Goal: Contribute content

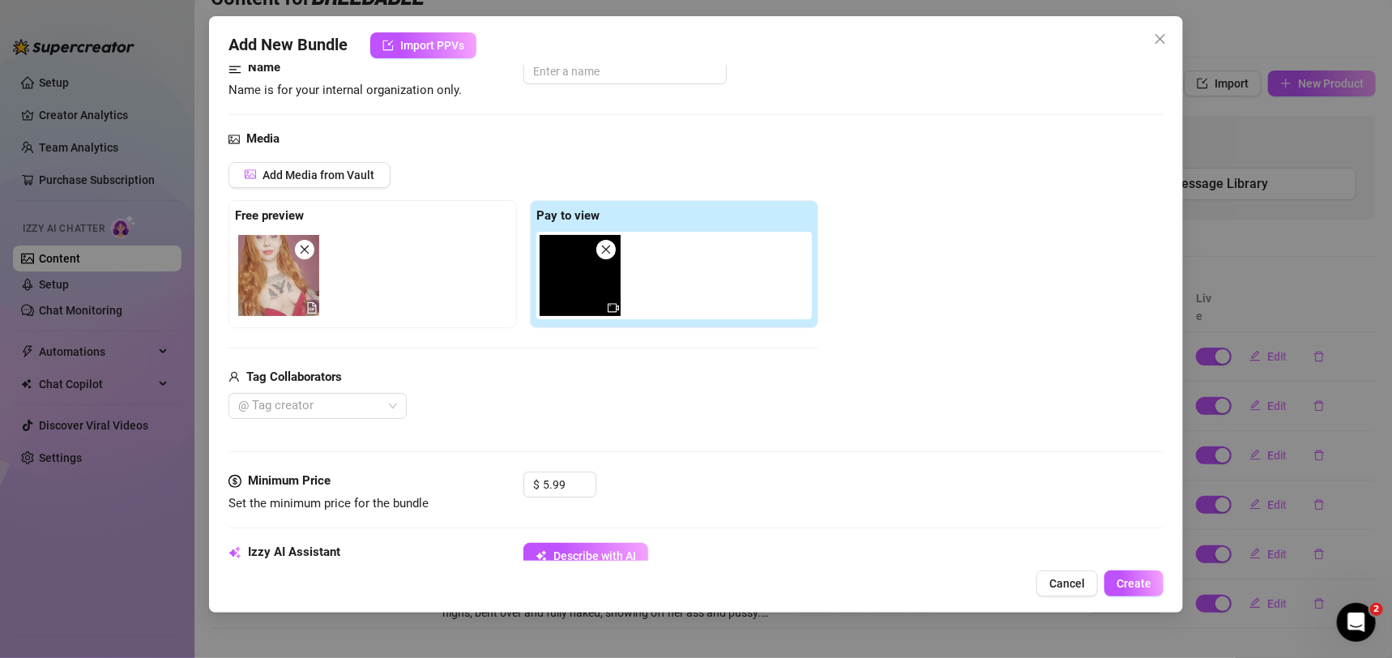
scroll to position [106, 0]
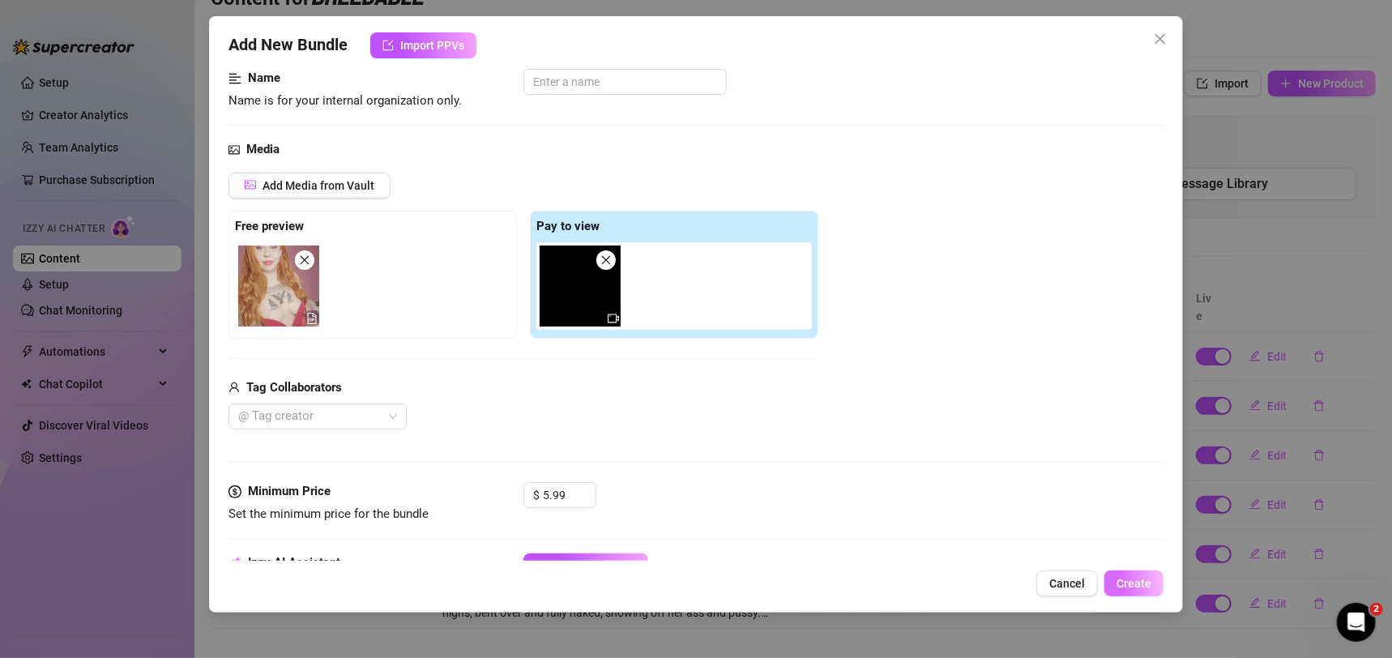
click at [1148, 577] on span "Create" at bounding box center [1134, 583] width 35 height 13
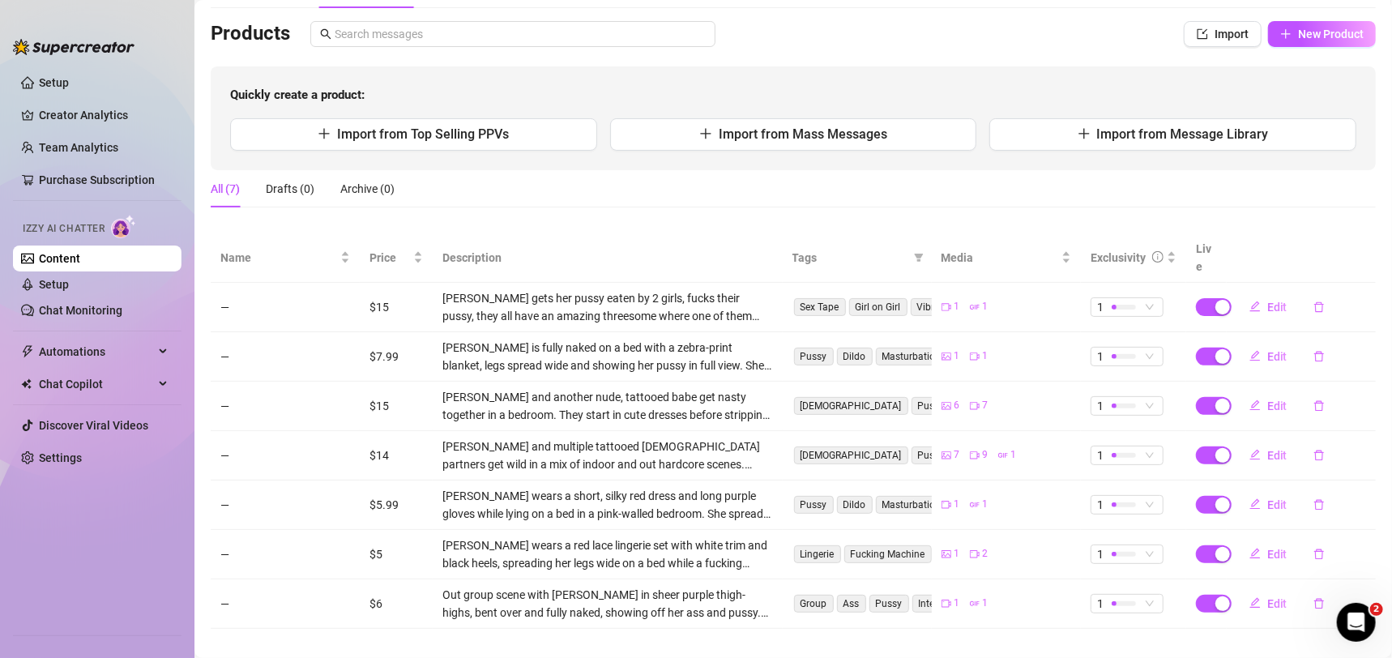
scroll to position [0, 0]
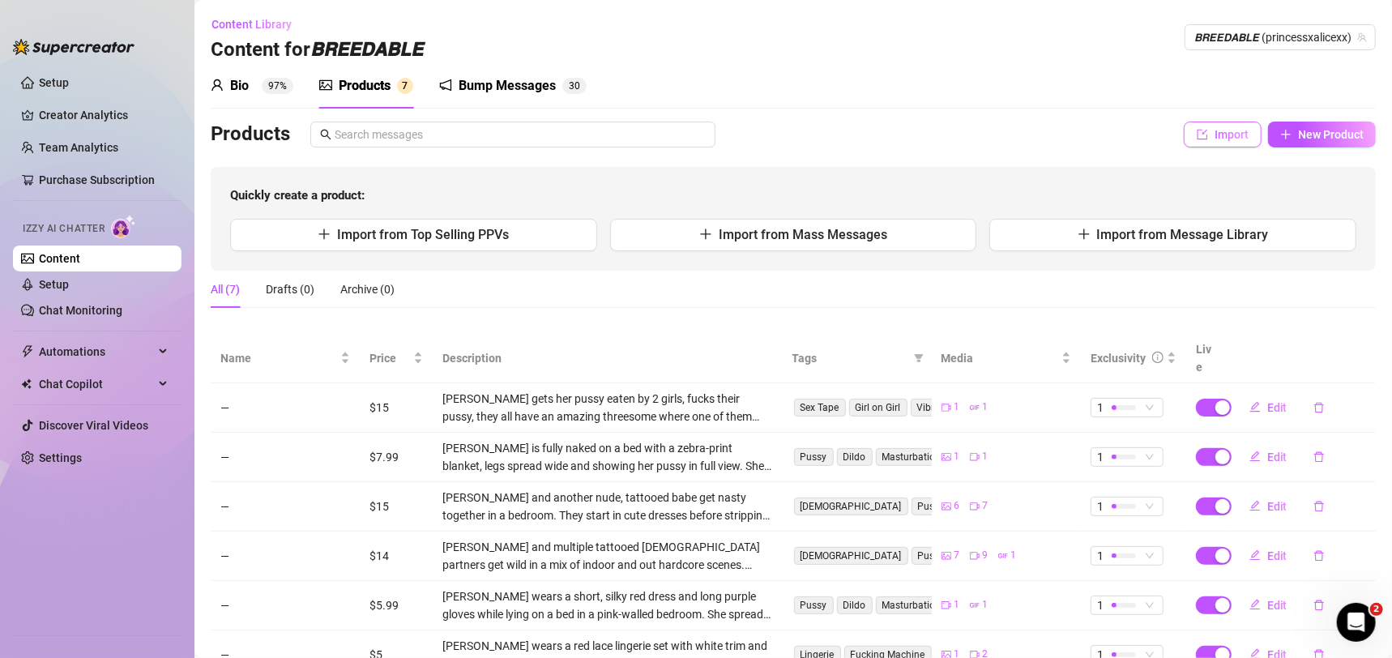
click at [1221, 129] on span "Import" at bounding box center [1232, 134] width 34 height 13
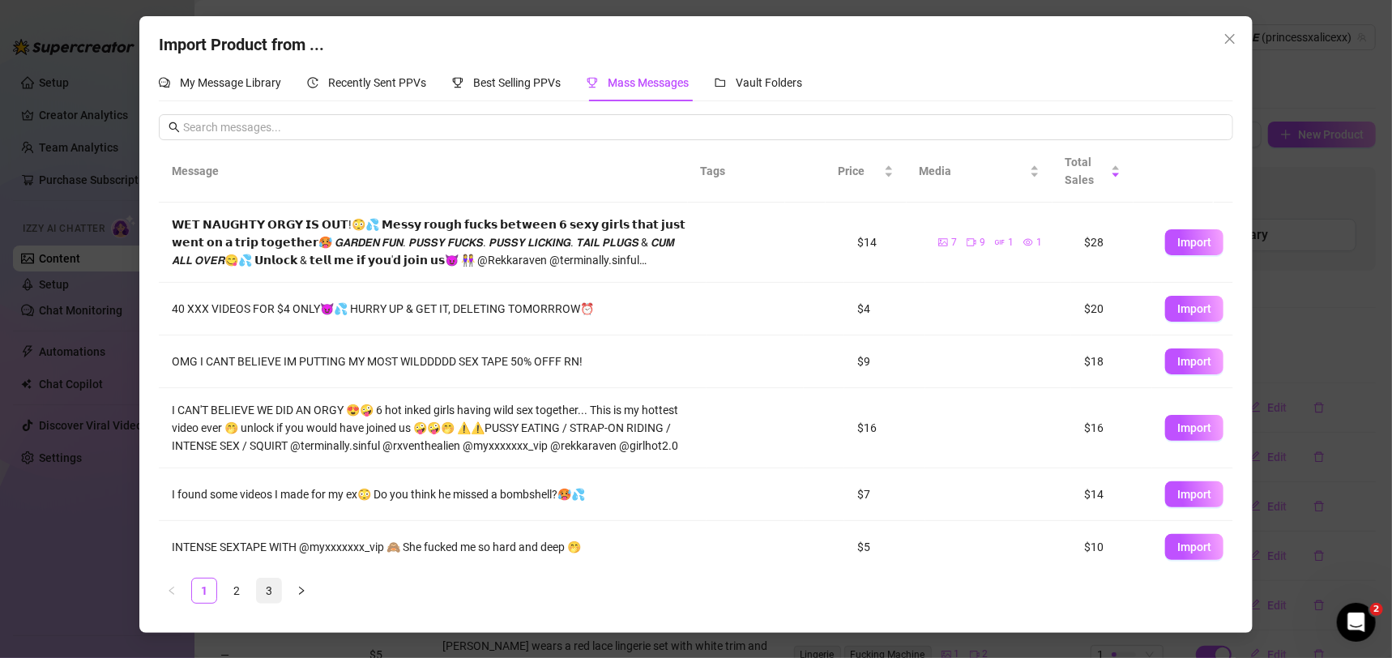
click at [269, 596] on link "3" at bounding box center [269, 591] width 24 height 24
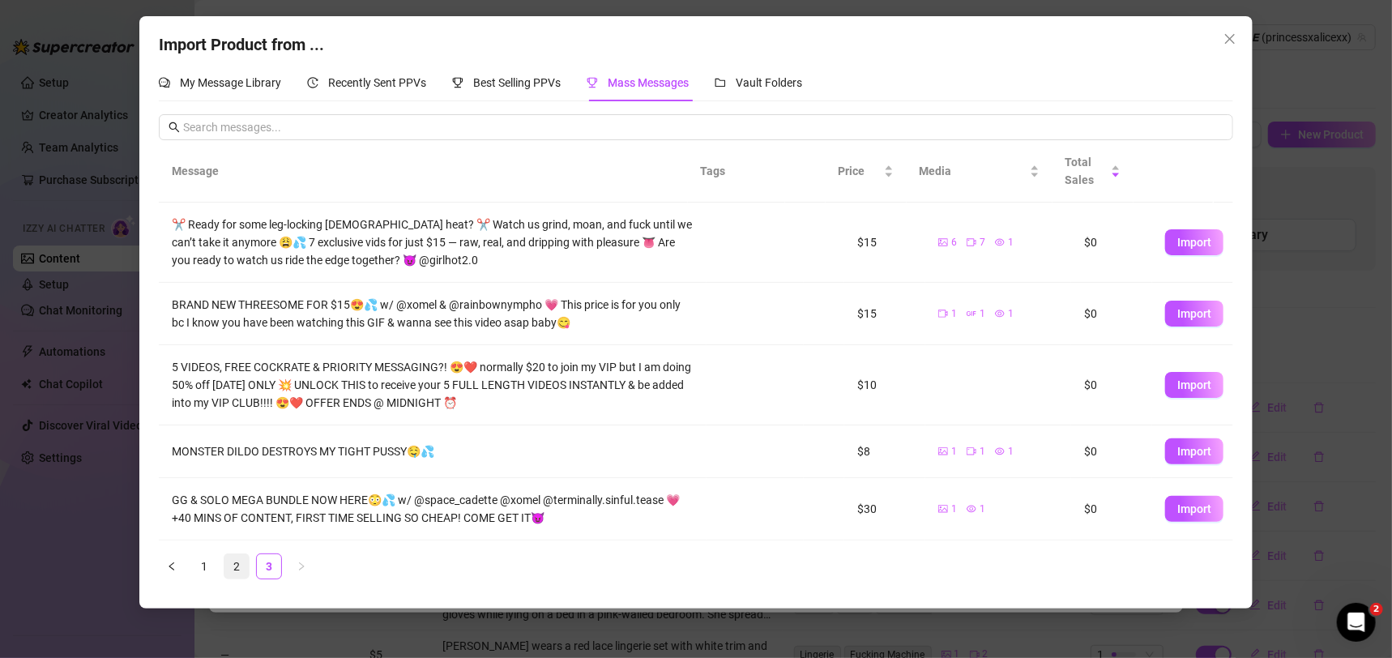
click at [233, 568] on link "2" at bounding box center [236, 566] width 24 height 24
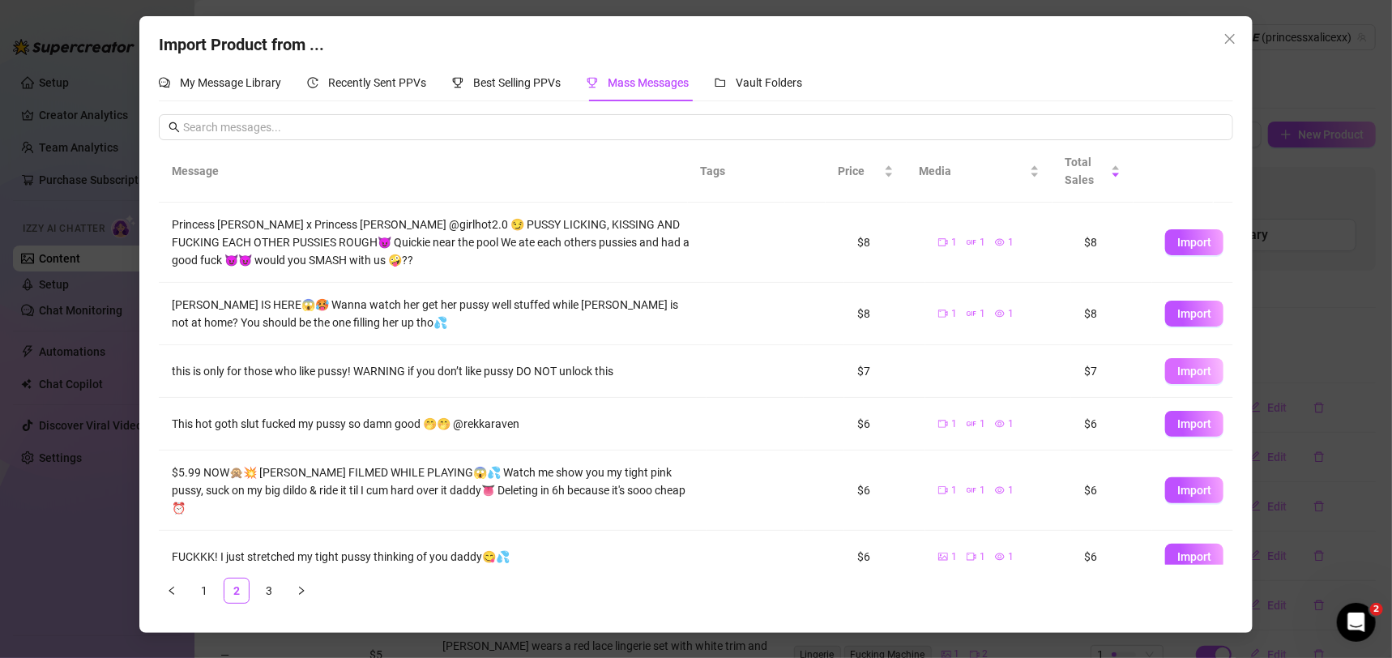
click at [1178, 367] on span "Import" at bounding box center [1195, 371] width 34 height 13
type textarea "this is only for those who like pussy! WARNING if you don’t like pussy DO NOT u…"
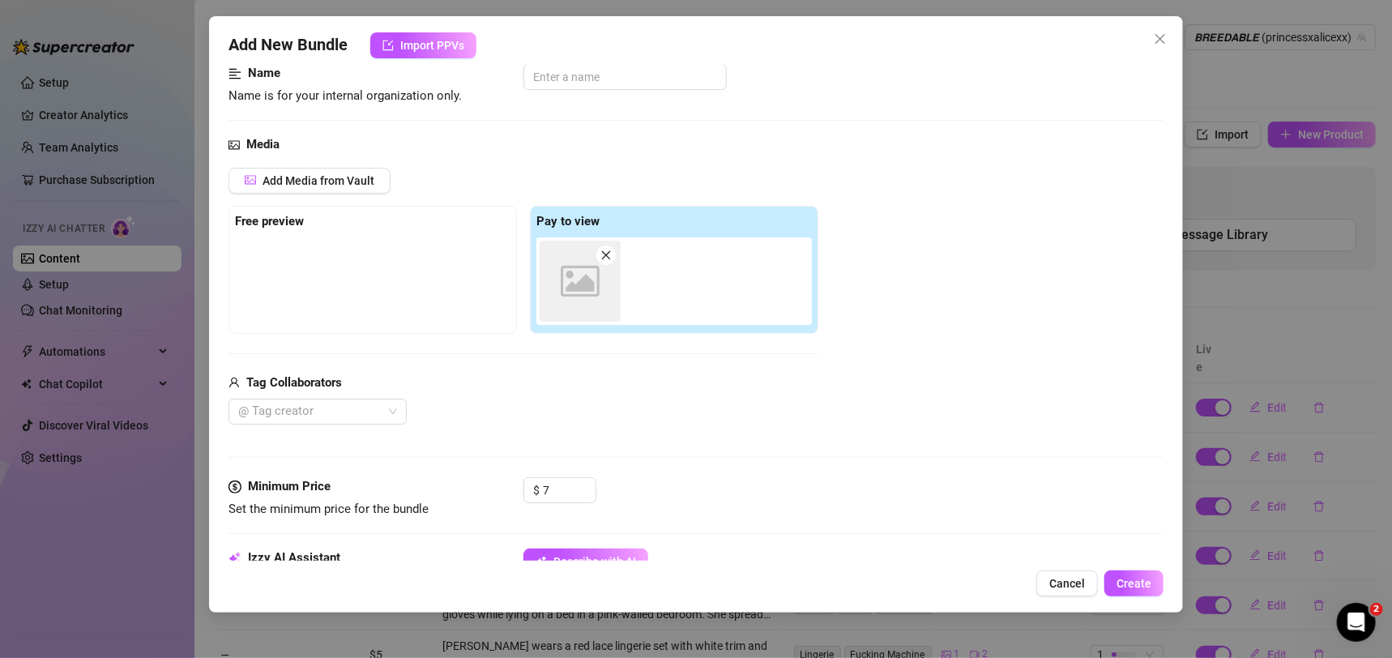
scroll to position [233, 0]
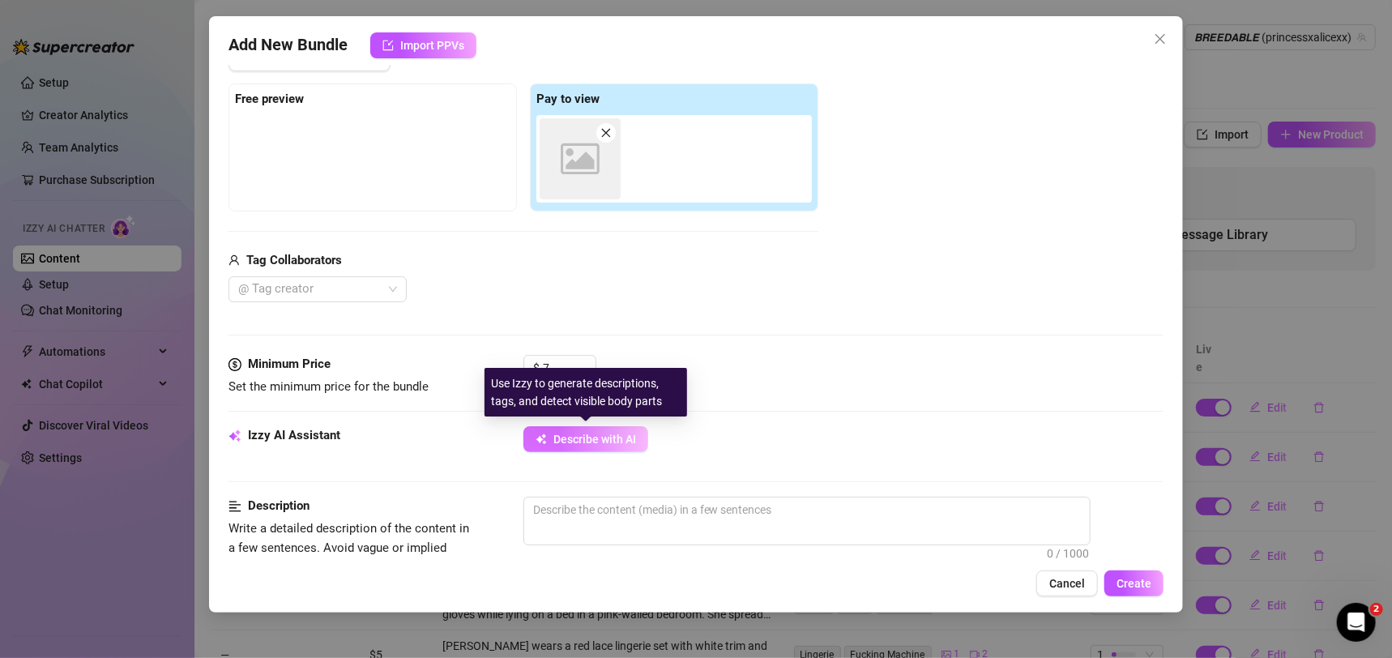
click at [629, 434] on span "Describe with AI" at bounding box center [595, 439] width 83 height 13
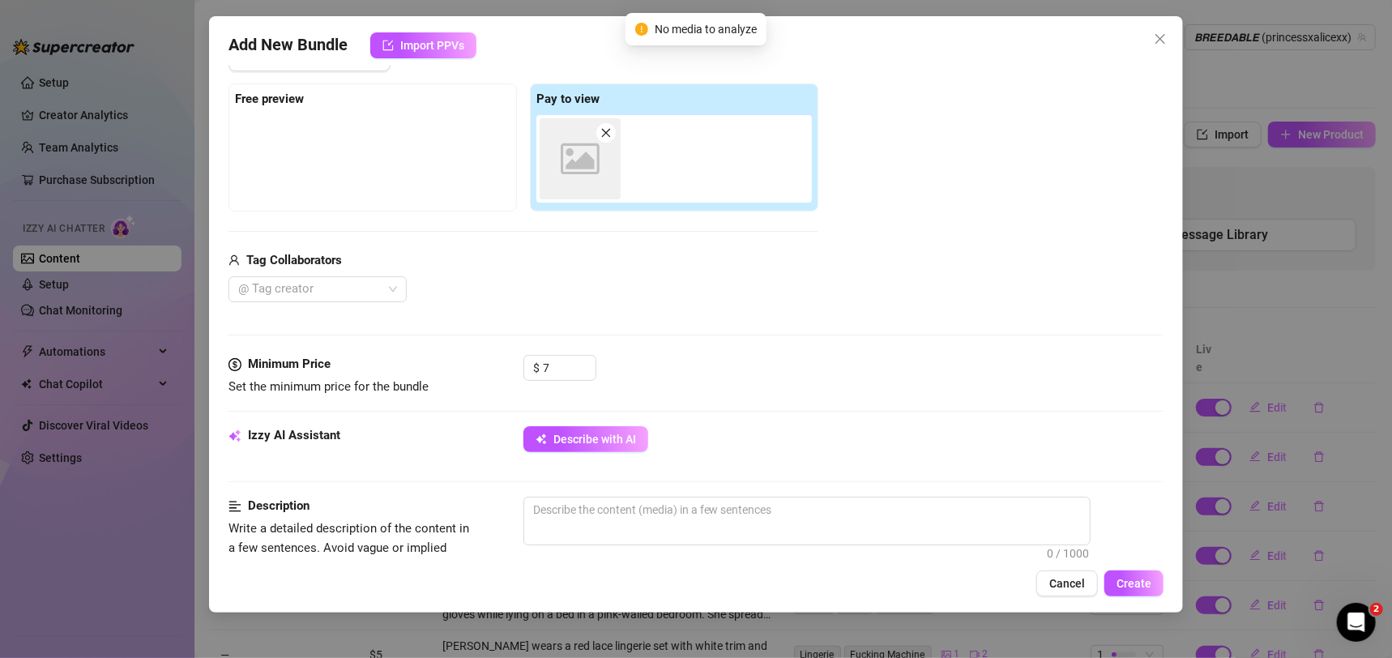
click at [1056, 401] on div "Minimum Price Set the minimum price for the bundle $ 7" at bounding box center [697, 390] width 936 height 71
click at [605, 136] on icon "close" at bounding box center [606, 132] width 11 height 11
type input "0"
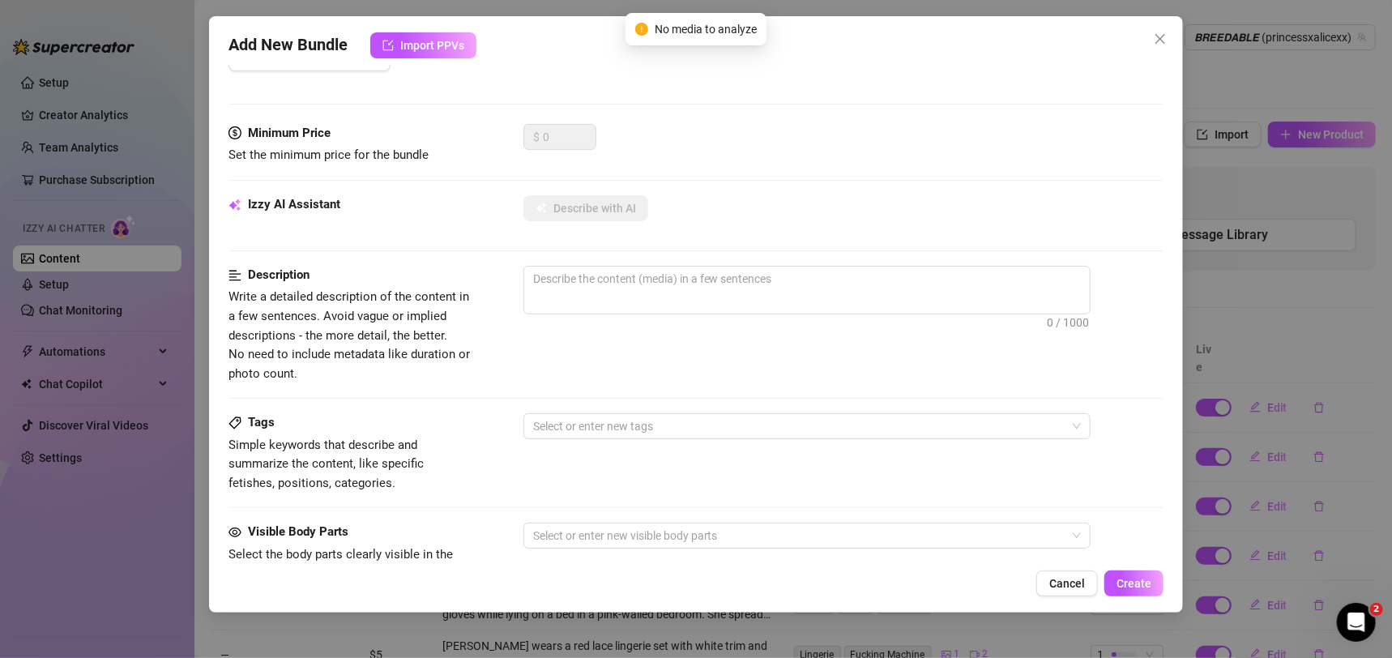
scroll to position [0, 0]
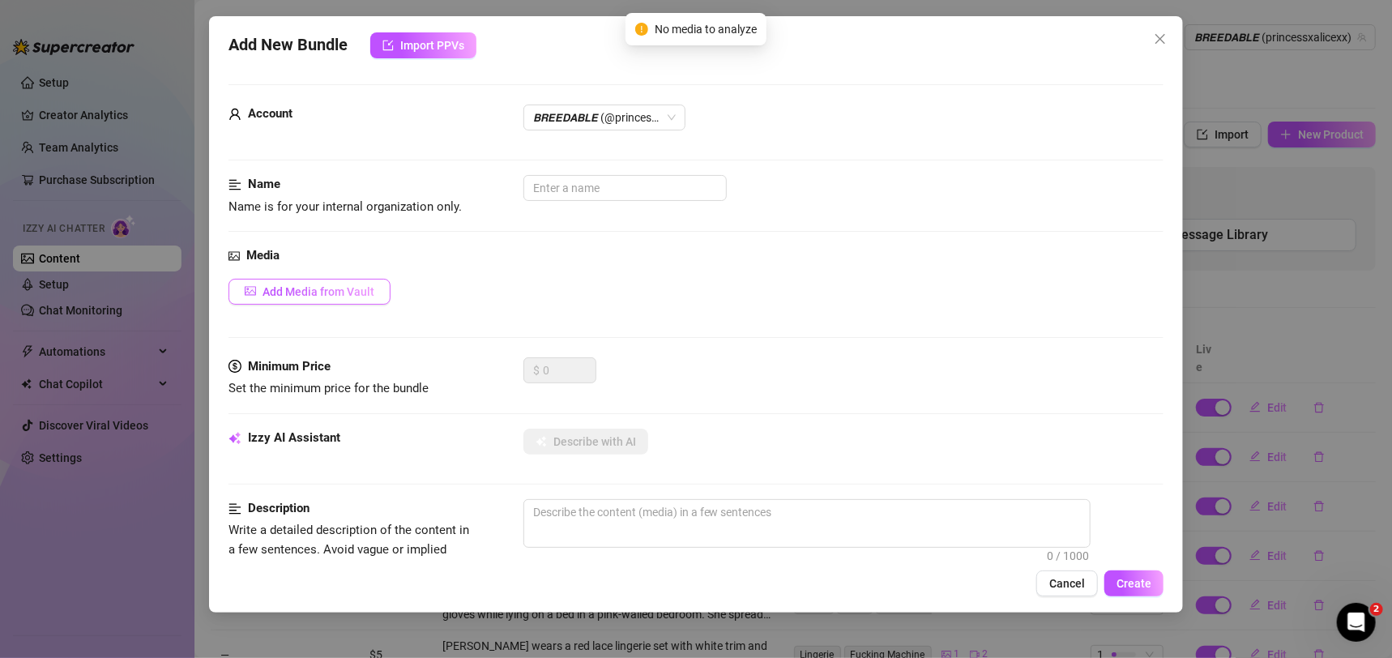
click at [320, 299] on button "Add Media from Vault" at bounding box center [310, 292] width 162 height 26
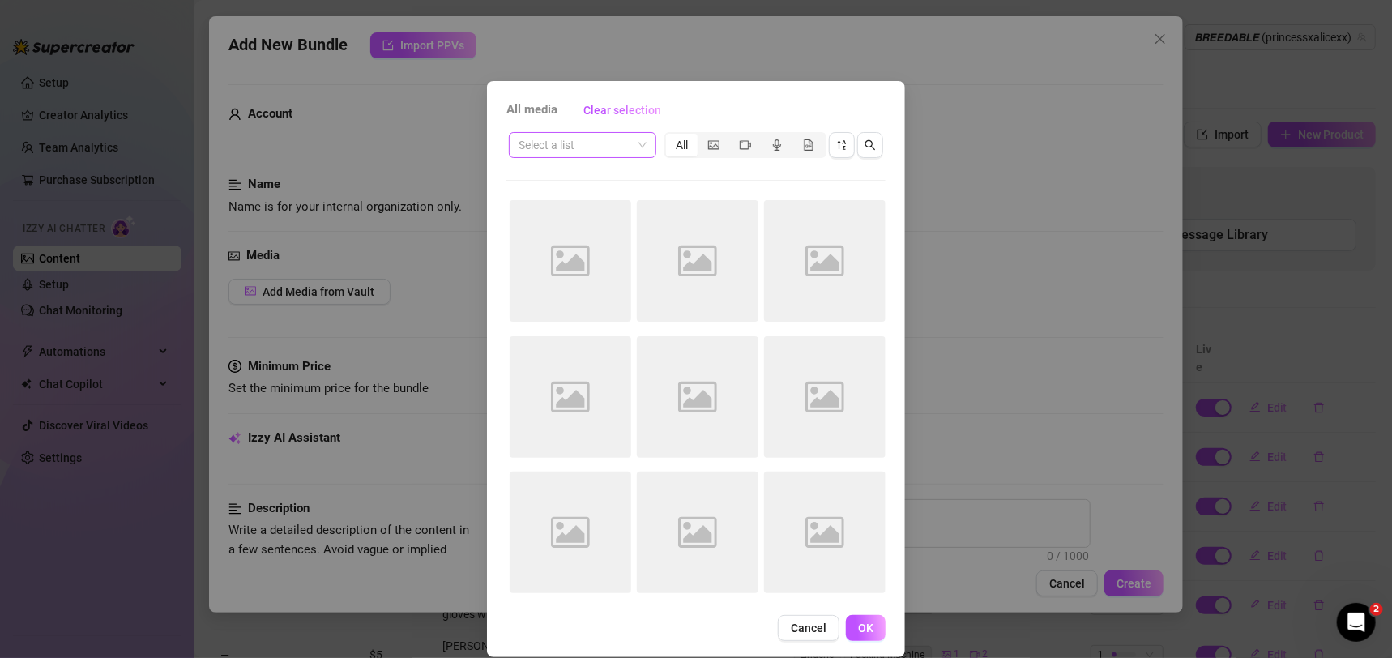
click at [609, 143] on input "search" at bounding box center [575, 145] width 113 height 24
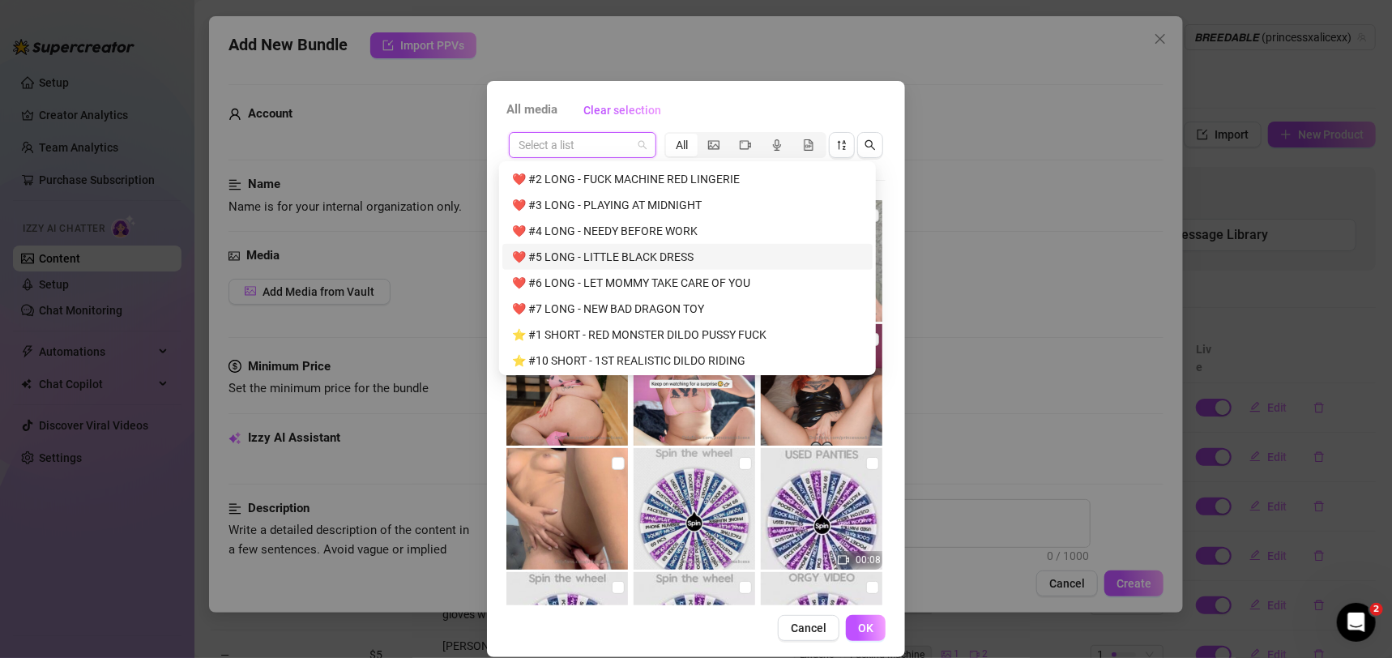
scroll to position [1170, 0]
click at [664, 248] on div "❤️ #5 LONG - LITTLE BLACK DRESS" at bounding box center [687, 252] width 351 height 18
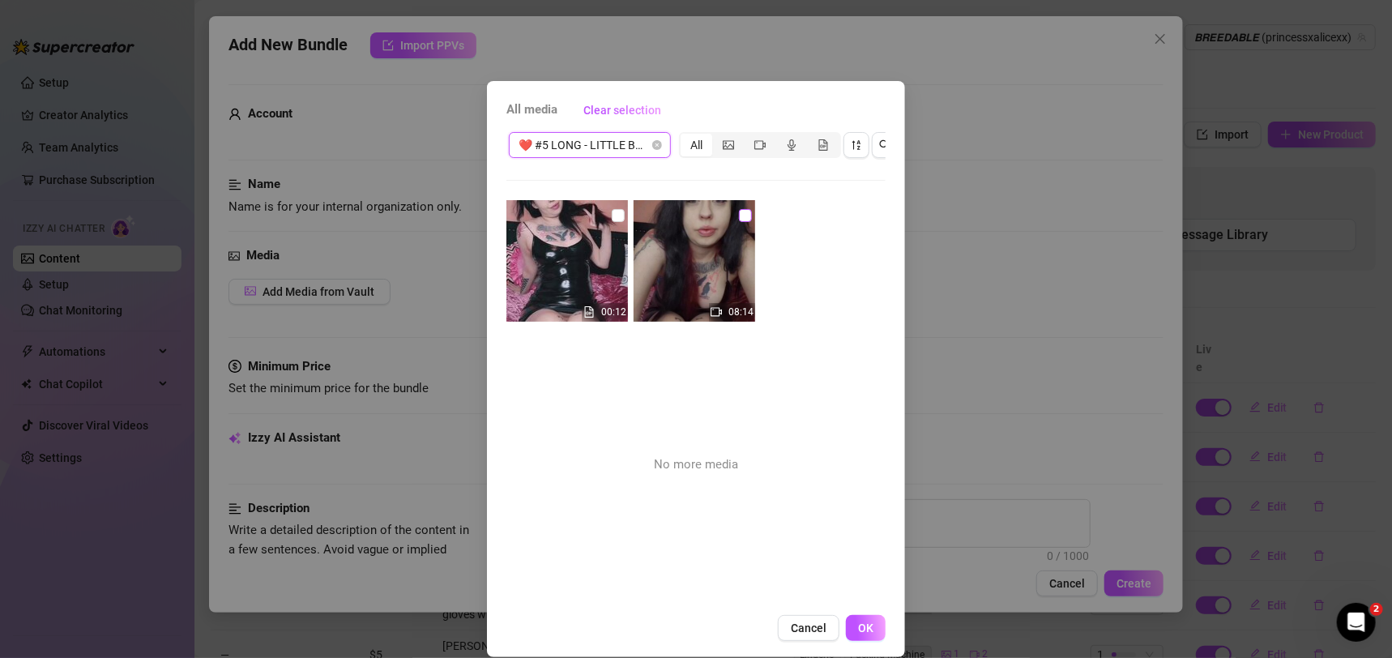
drag, startPoint x: 602, startPoint y: 211, endPoint x: 733, endPoint y: 210, distance: 130.5
click at [612, 211] on input "checkbox" at bounding box center [618, 215] width 13 height 13
checkbox input "true"
click at [739, 210] on input "checkbox" at bounding box center [745, 215] width 13 height 13
checkbox input "true"
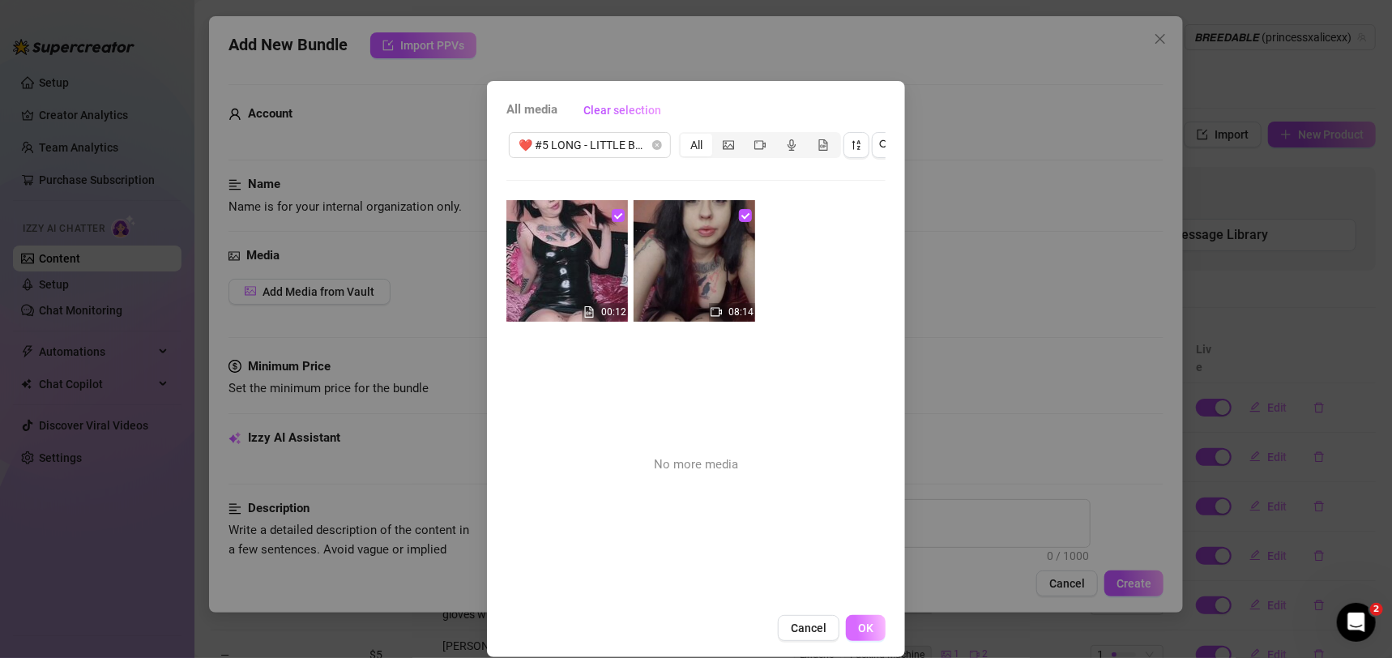
click at [861, 635] on span "OK" at bounding box center [865, 628] width 15 height 13
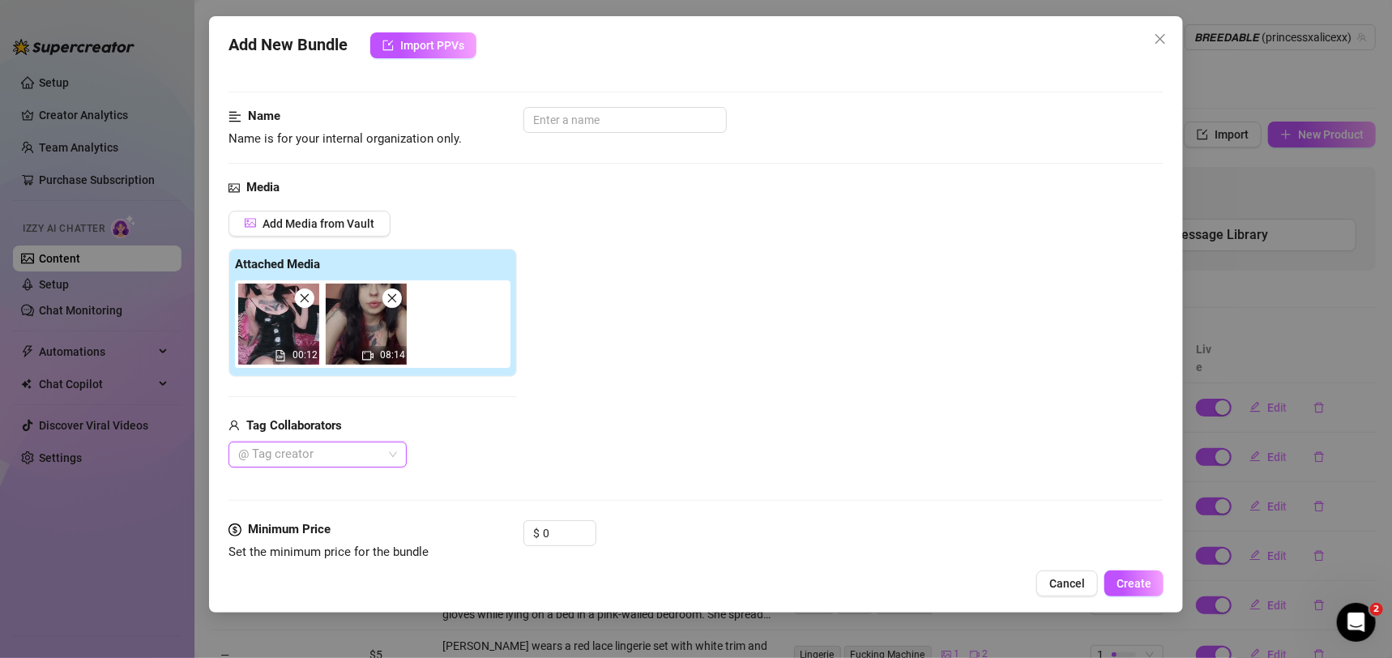
scroll to position [117, 0]
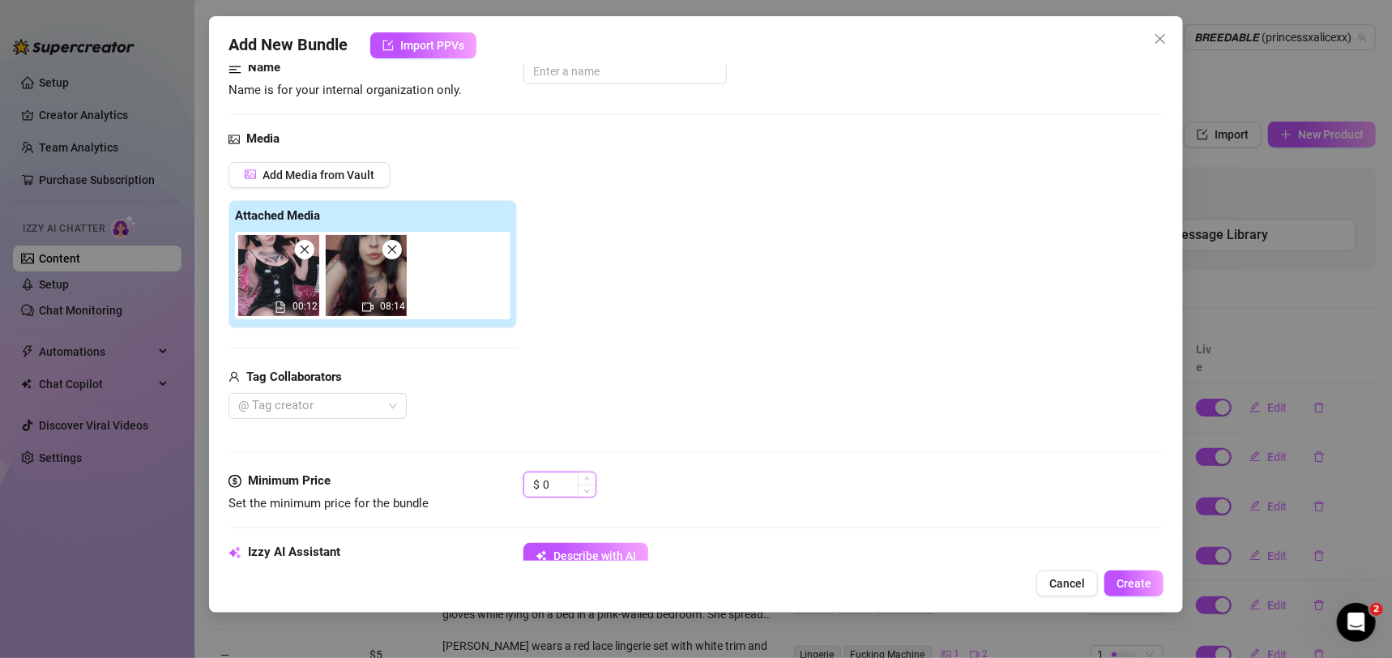
drag, startPoint x: 562, startPoint y: 482, endPoint x: 527, endPoint y: 481, distance: 35.7
click at [527, 481] on div "$ 0" at bounding box center [560, 485] width 73 height 26
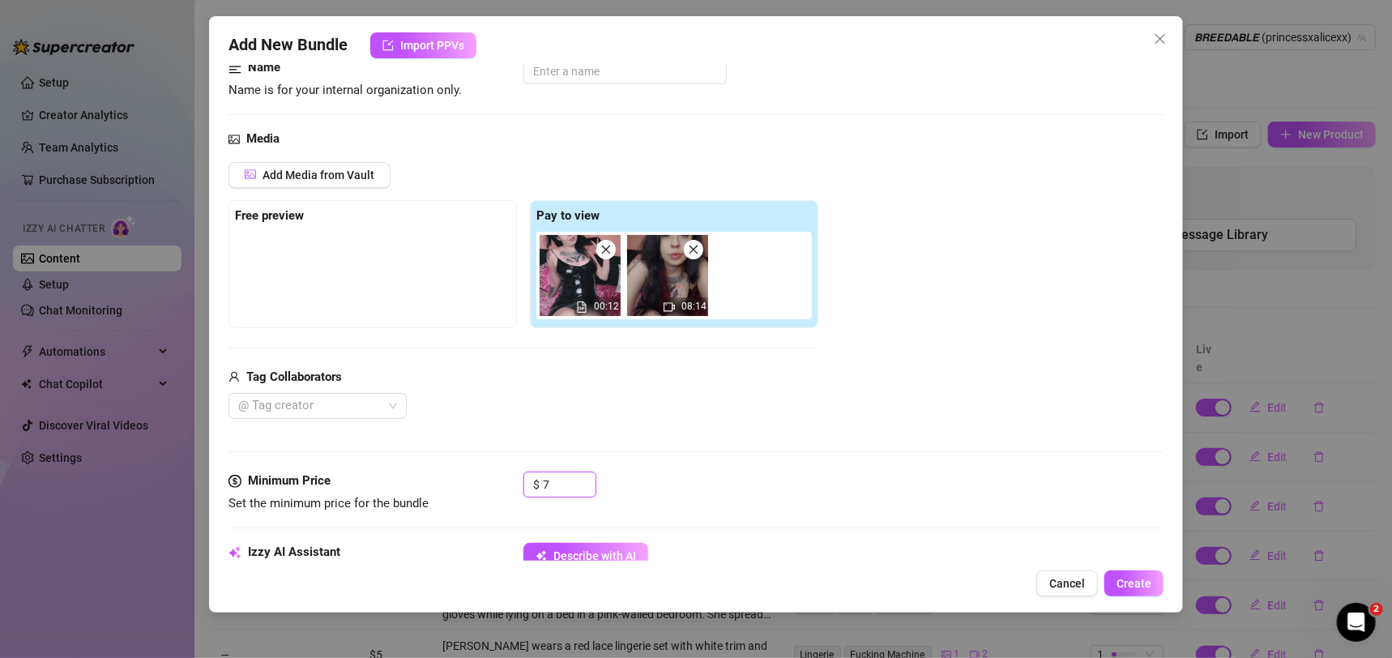
type input "7"
click at [815, 389] on div "Tag Collaborators @ Tag creator" at bounding box center [524, 394] width 590 height 52
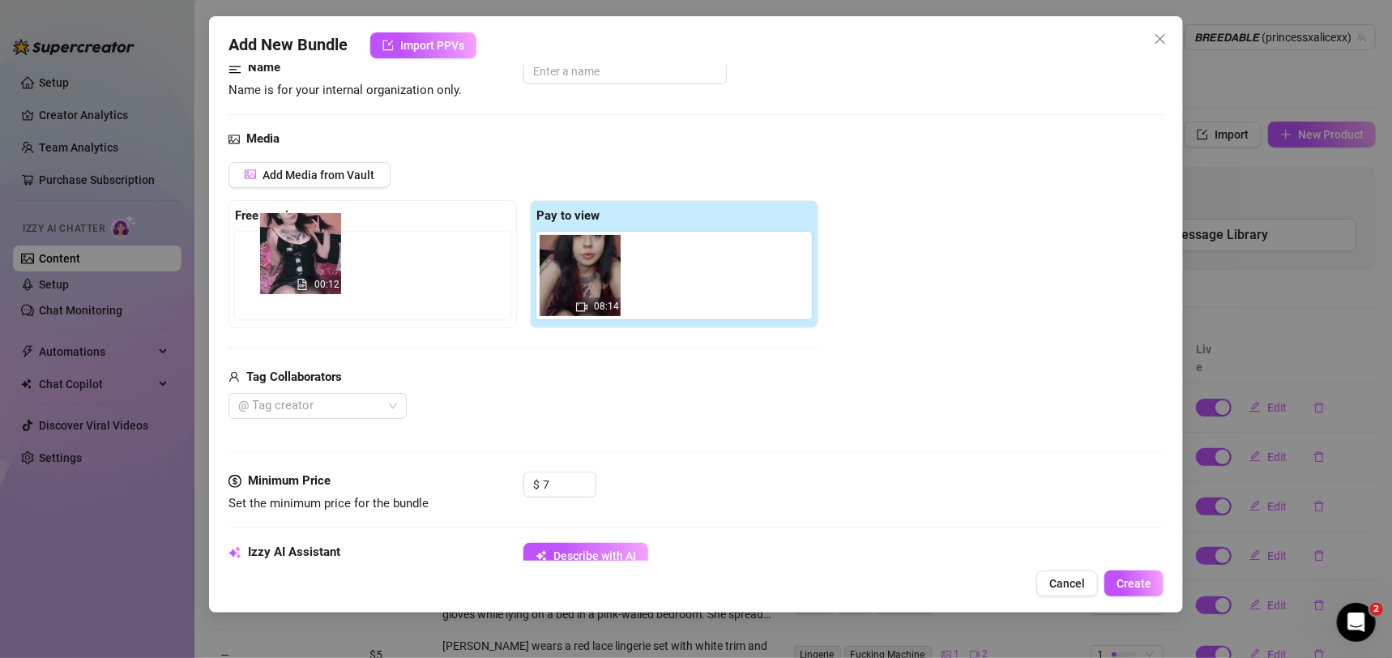
drag, startPoint x: 588, startPoint y: 295, endPoint x: 303, endPoint y: 272, distance: 286.2
click at [303, 272] on div "Free preview Pay to view 00:12 08:14" at bounding box center [524, 264] width 590 height 128
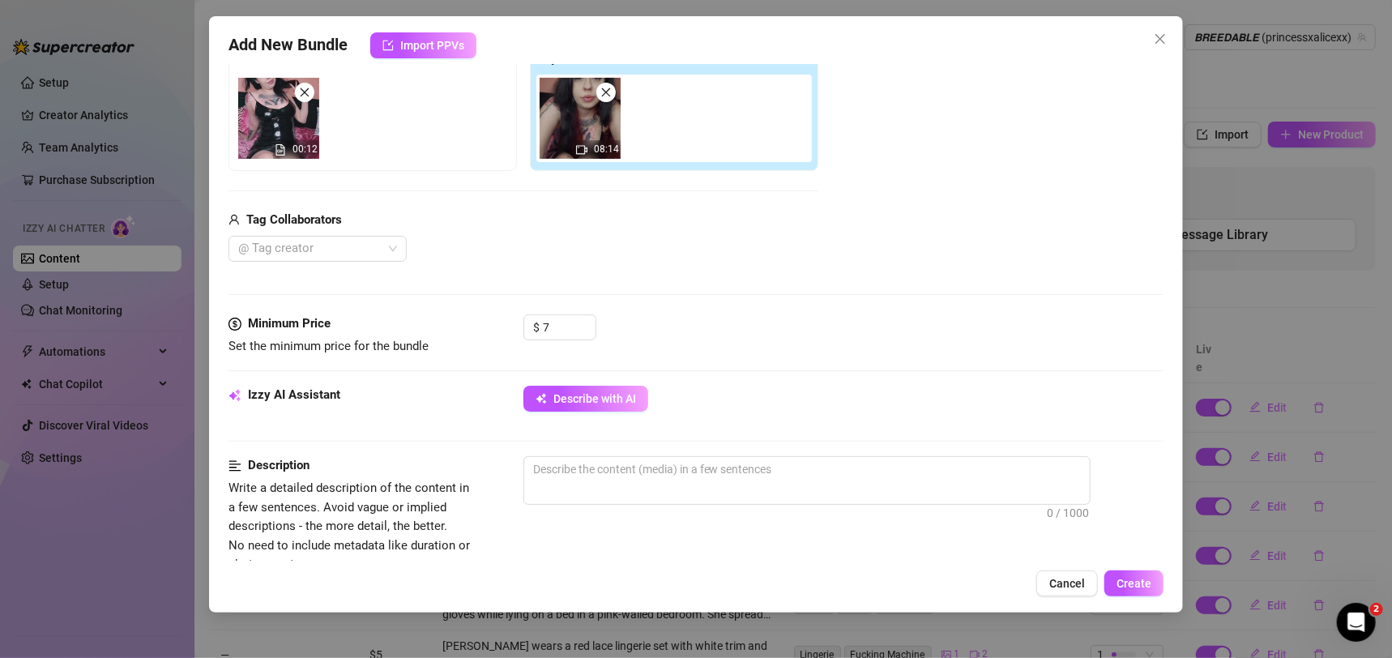
scroll to position [332, 0]
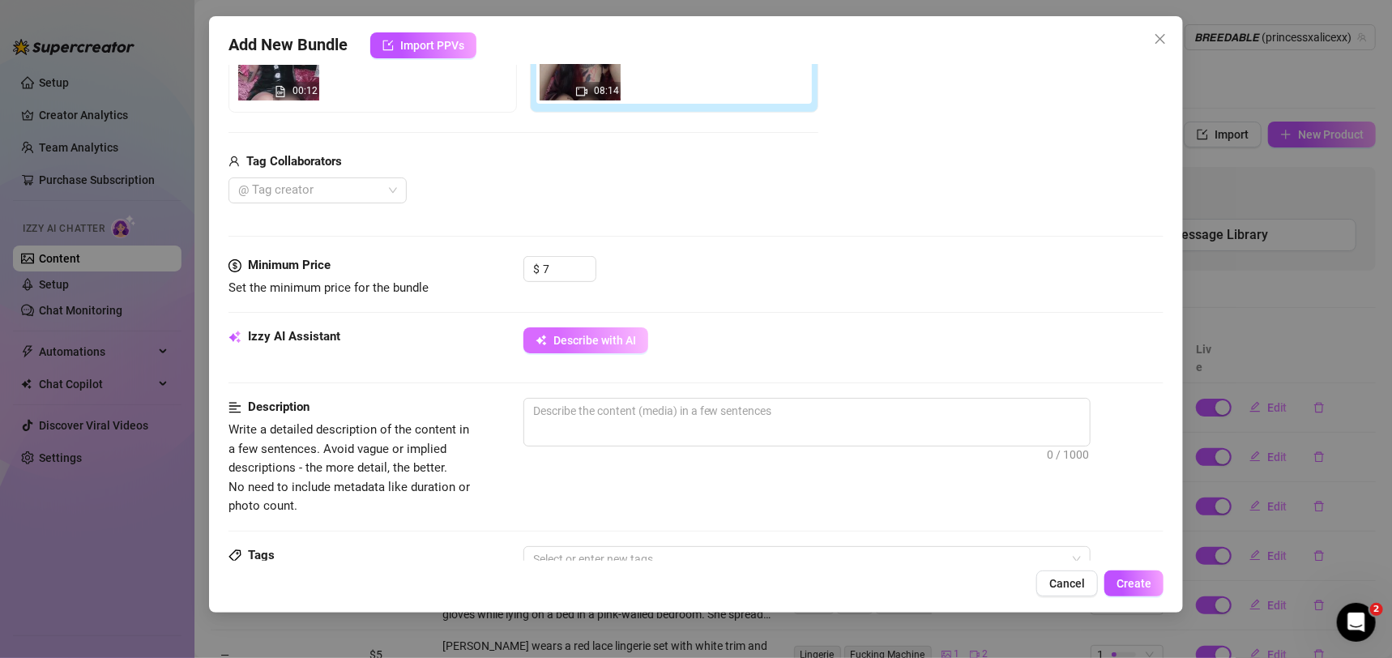
click at [609, 352] on div "Izzy AI Assistant Describe with AI" at bounding box center [697, 347] width 936 height 41
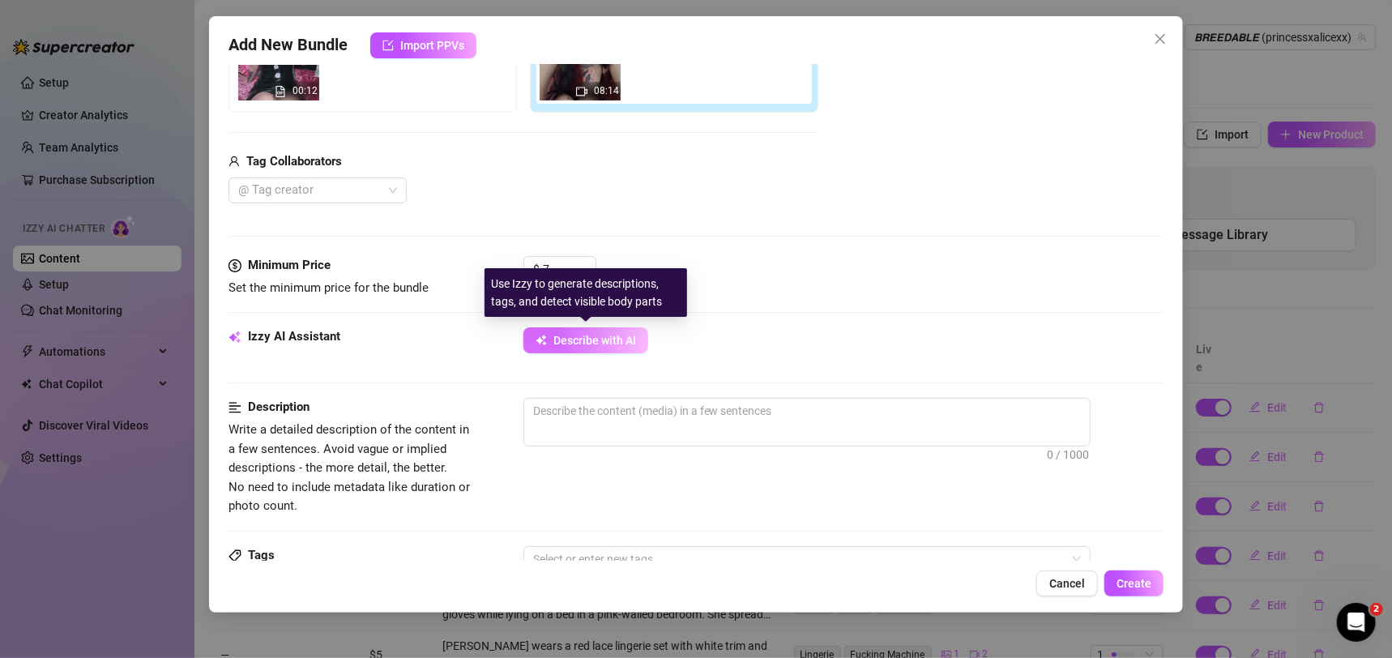
click at [609, 344] on span "Describe with AI" at bounding box center [595, 340] width 83 height 13
